Goal: Information Seeking & Learning: Understand process/instructions

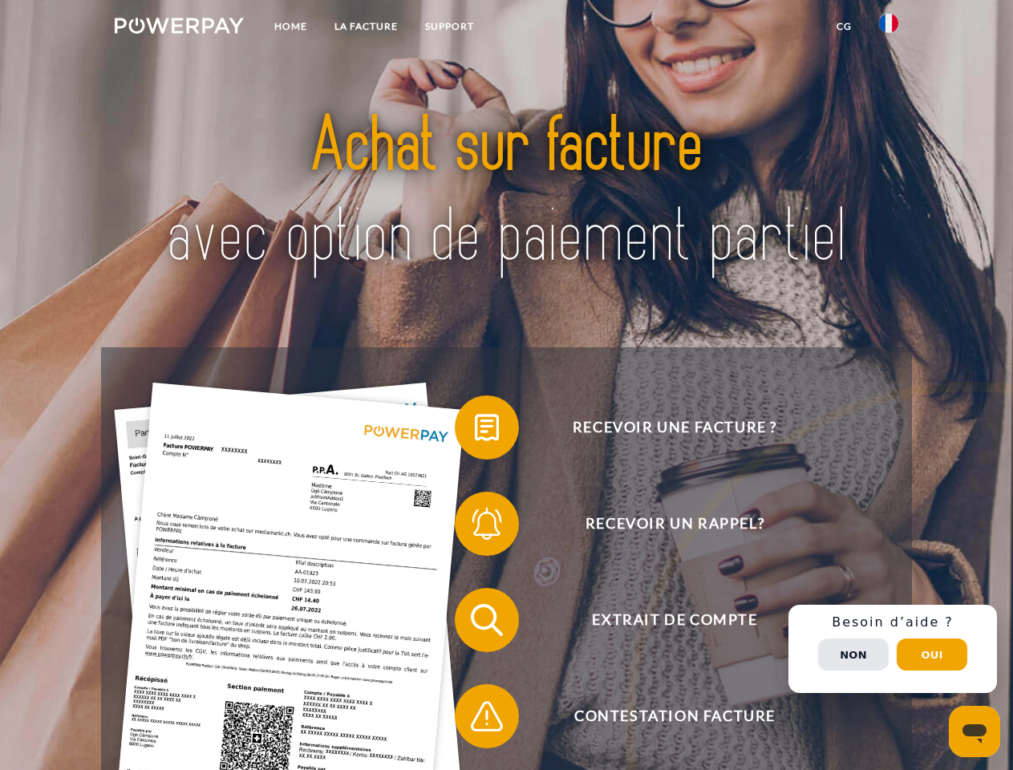
click at [179, 28] on img at bounding box center [179, 26] width 129 height 16
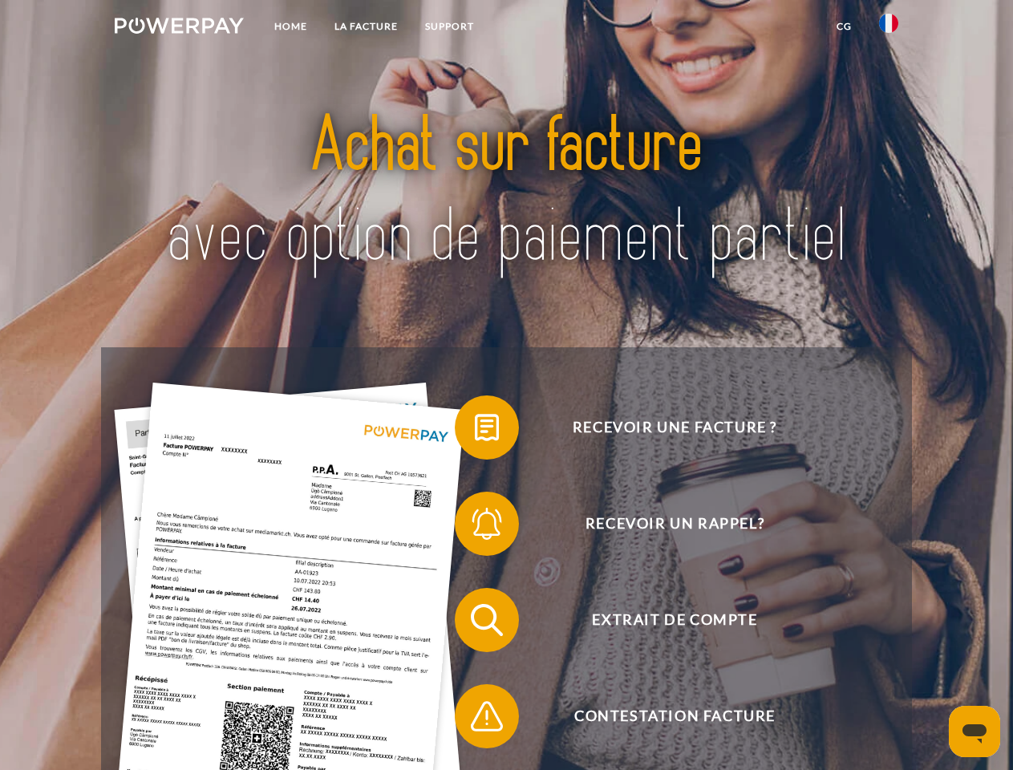
click at [889, 28] on img at bounding box center [888, 23] width 19 height 19
click at [844, 26] on link "CG" at bounding box center [844, 26] width 43 height 29
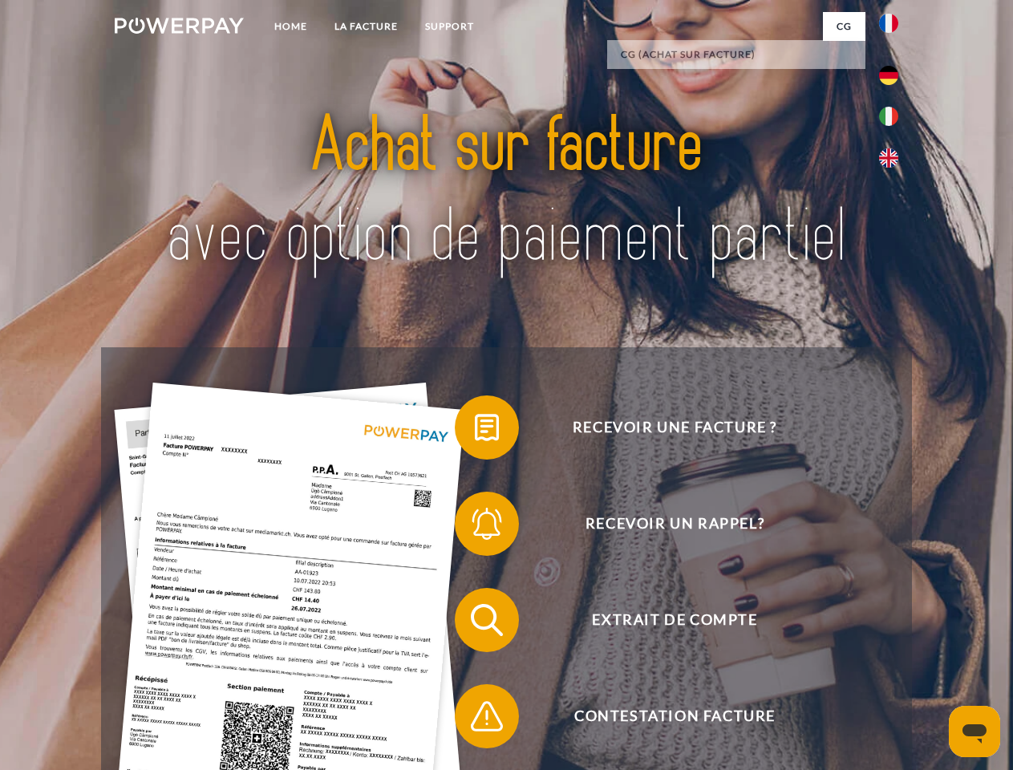
click at [475, 431] on span at bounding box center [463, 427] width 80 height 80
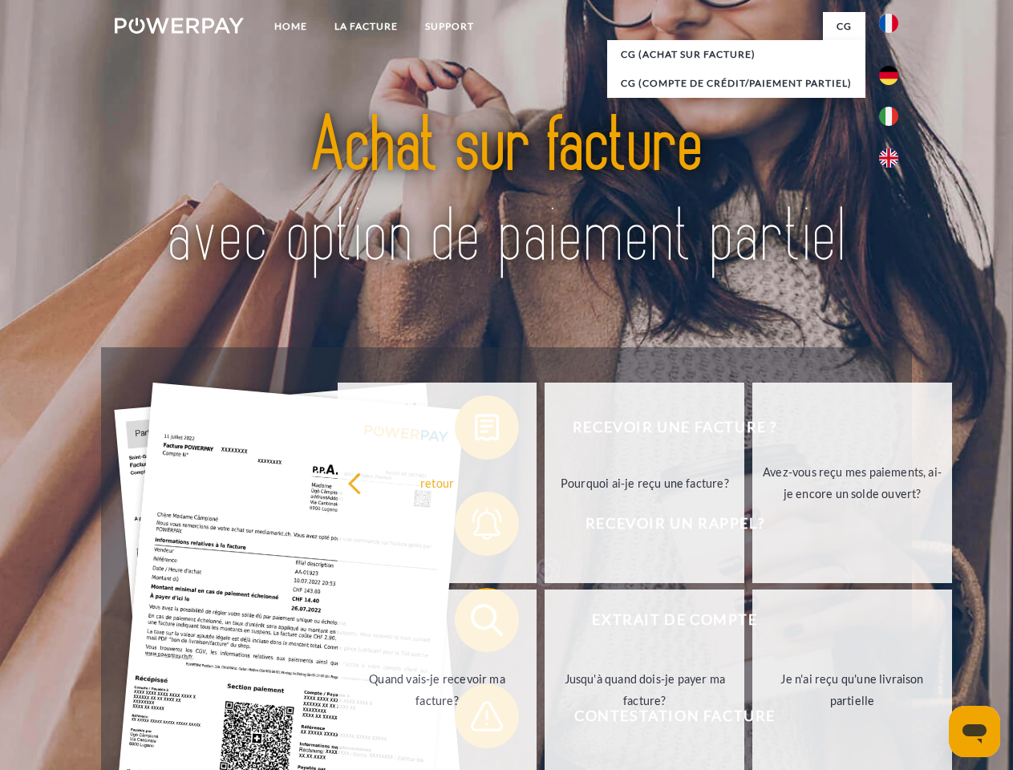
click at [475, 527] on div "Recevoir une facture ? Recevoir un rappel? Extrait de compte retour" at bounding box center [506, 668] width 810 height 642
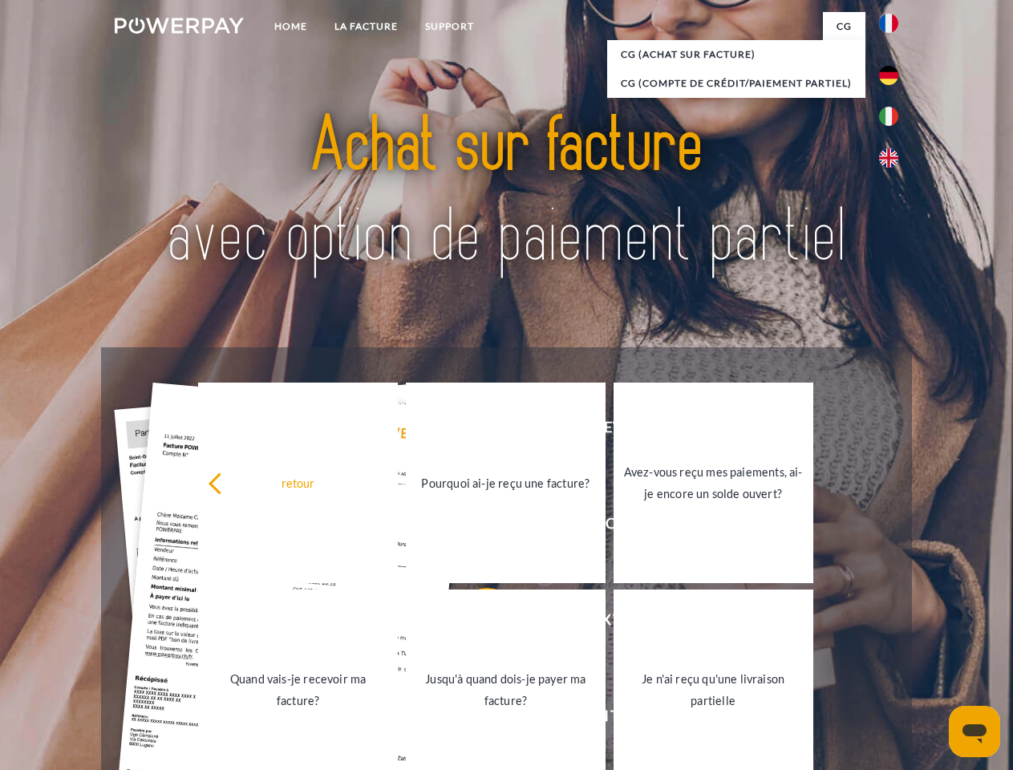
click at [475, 623] on link "Jusqu'à quand dois-je payer ma facture?" at bounding box center [506, 690] width 200 height 201
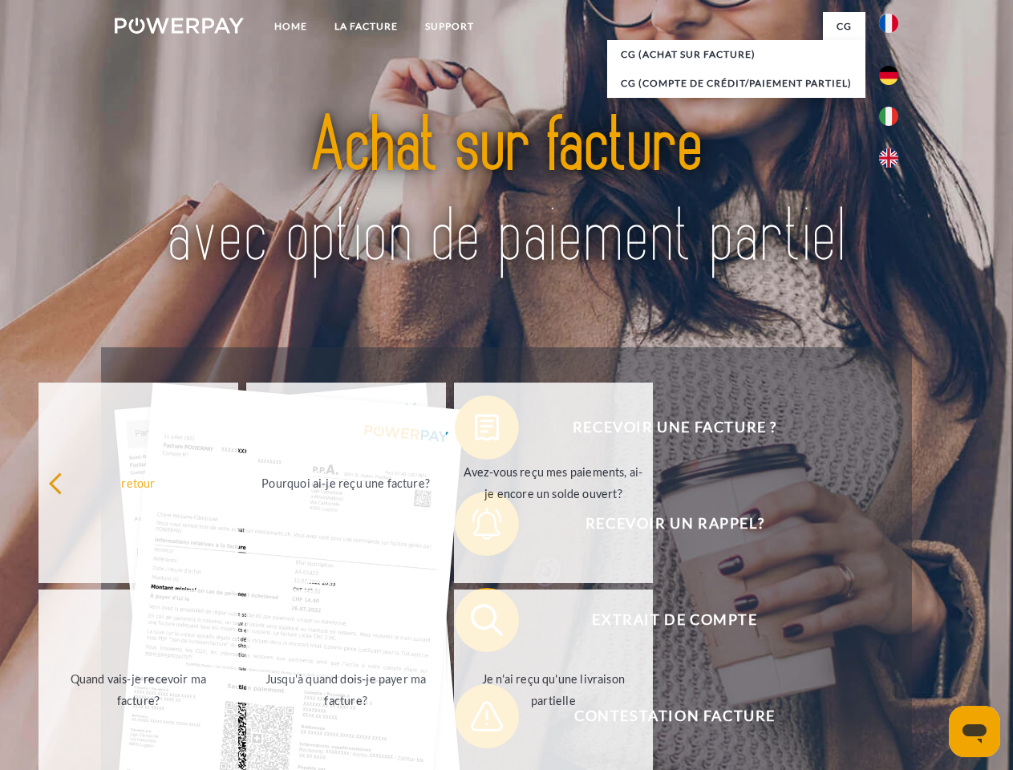
click at [475, 720] on link "Je n'ai reçu qu'une livraison partielle" at bounding box center [554, 690] width 200 height 201
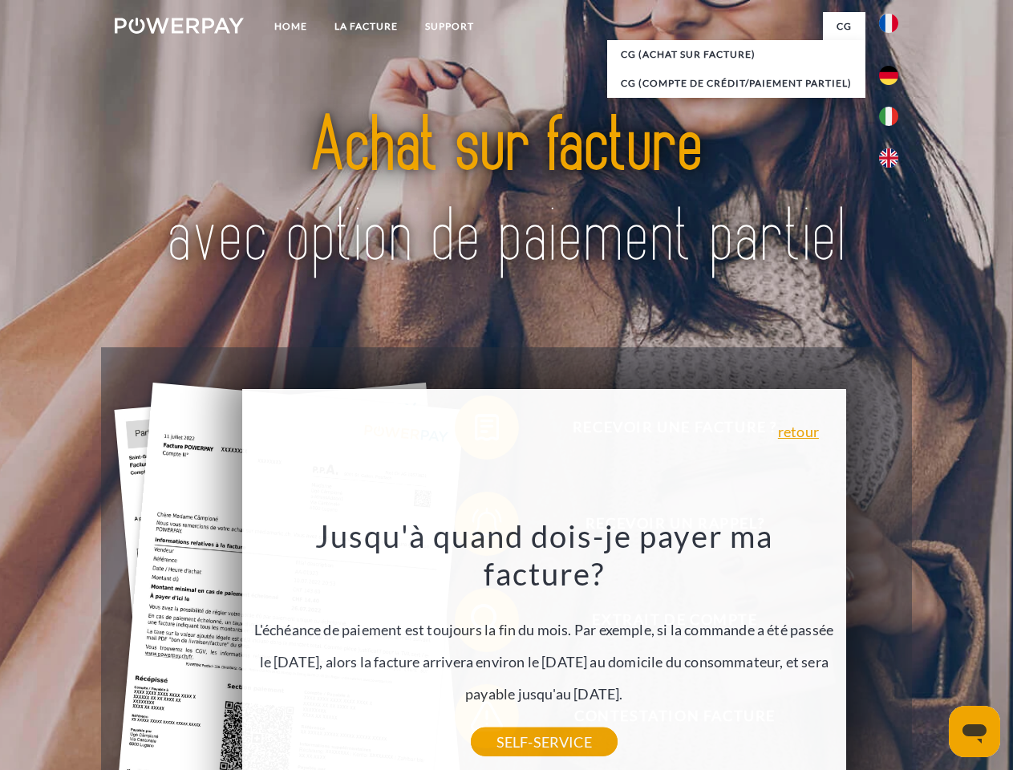
click at [893, 649] on div "Recevoir une facture ? Recevoir un rappel? Extrait de compte retour" at bounding box center [506, 668] width 810 height 642
click at [853, 652] on span "Extrait de compte" at bounding box center [674, 620] width 393 height 64
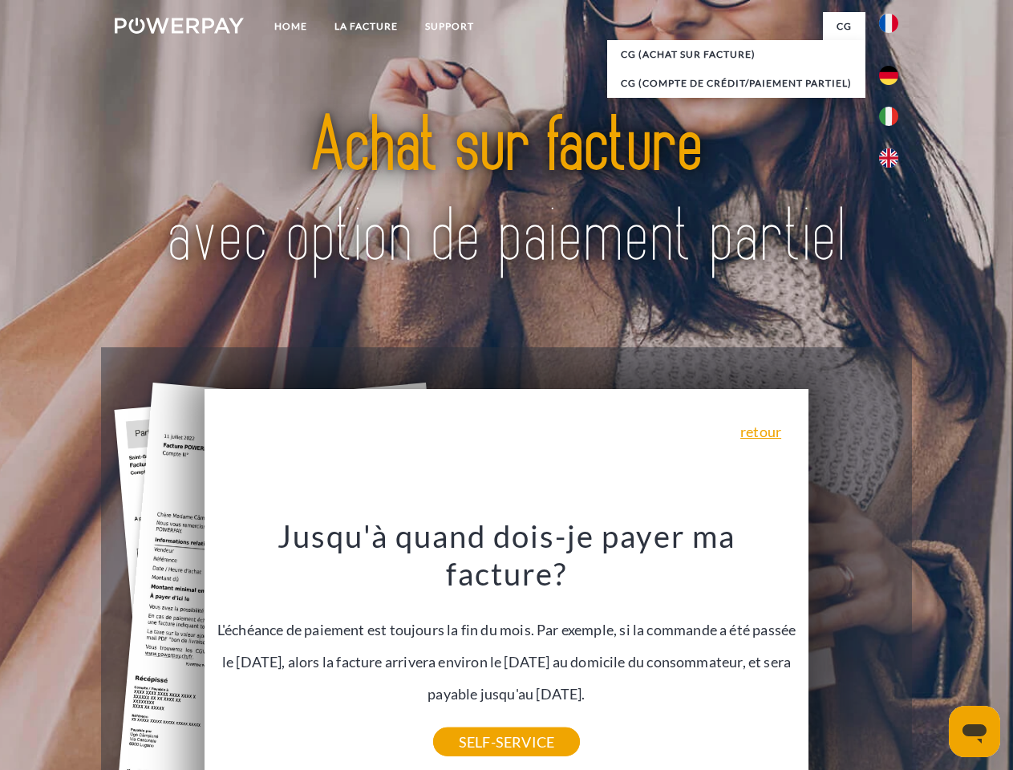
click at [932, 655] on header "Home LA FACTURE Support" at bounding box center [506, 554] width 1013 height 1108
